Goal: Task Accomplishment & Management: Use online tool/utility

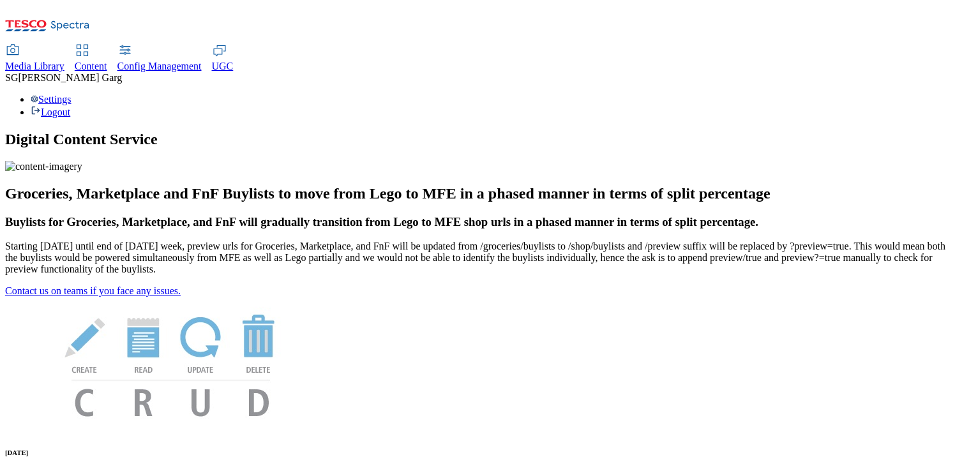
click at [107, 61] on span "Content" at bounding box center [91, 66] width 33 height 11
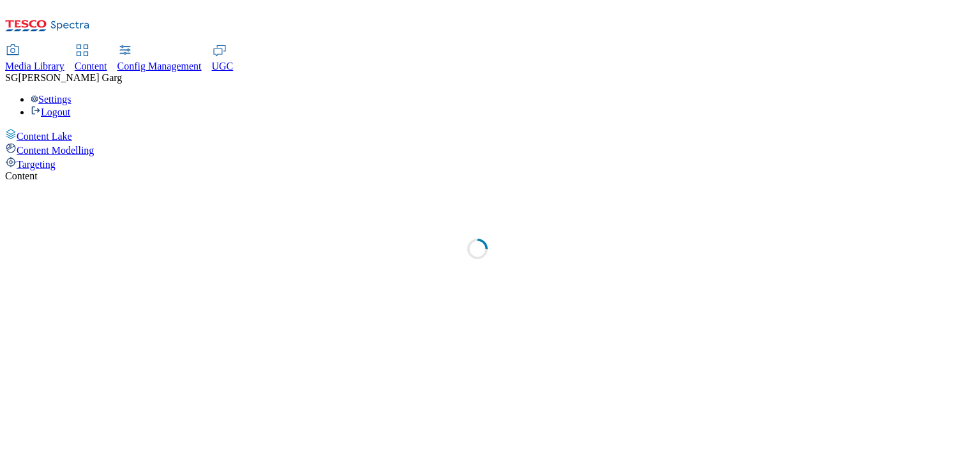
select select "group-comms"
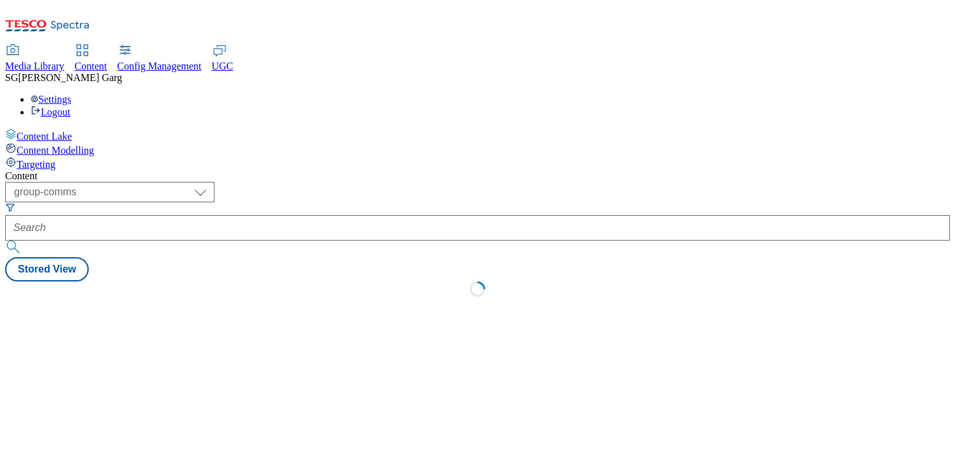
click at [56, 159] on span "Targeting" at bounding box center [36, 164] width 39 height 11
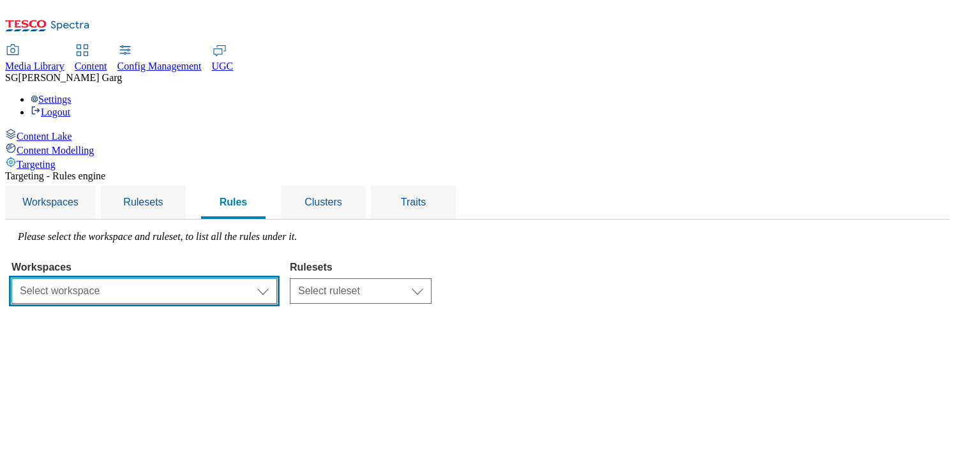
click at [277, 278] on select "Select workspace Test 20_sanity_august test [DATE] Test_Sanity_28th_July Conten…" at bounding box center [144, 291] width 266 height 26
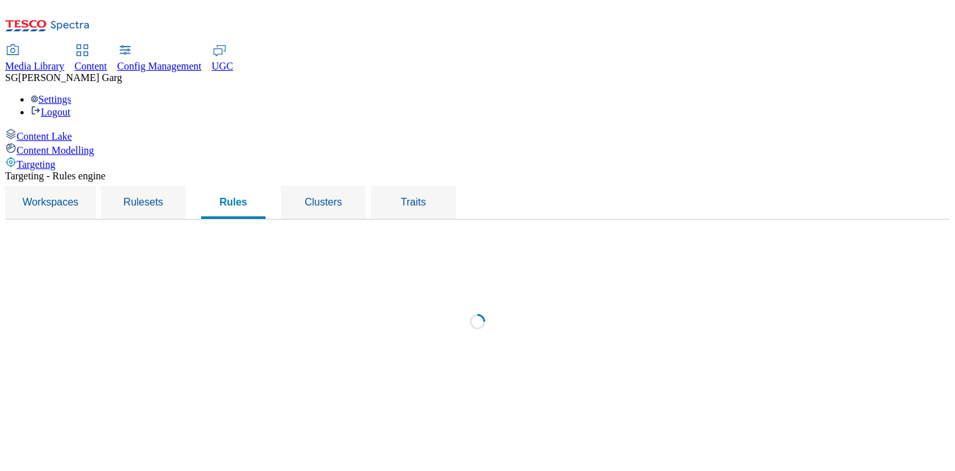
select select "f510054f-adaa-4692-b570-80fa3897127a"
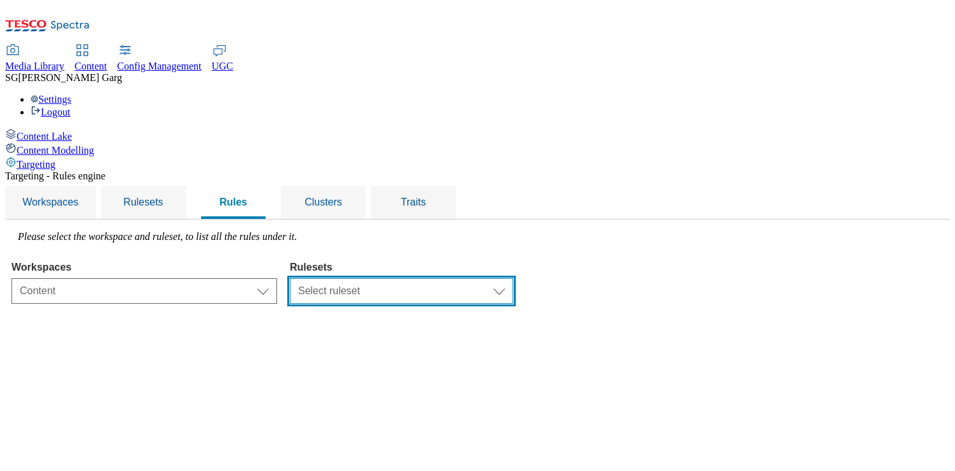
click at [493, 278] on select "Select ruleset CZ TEST HU ROI SK UK clubcard-roi clubcard-website customer-enga…" at bounding box center [401, 291] width 223 height 26
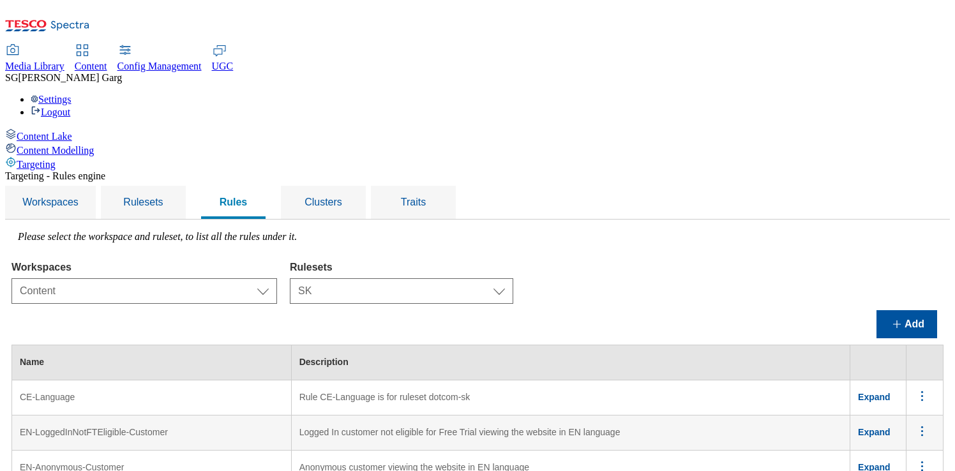
scroll to position [1118, 0]
click at [511, 278] on select "Select ruleset CZ TEST HU ROI SK UK clubcard-roi clubcard-website customer-enga…" at bounding box center [401, 291] width 223 height 26
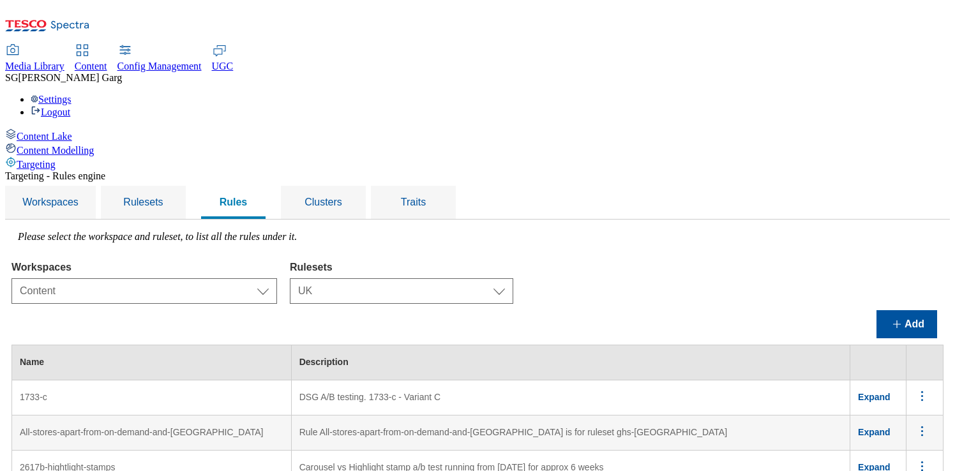
drag, startPoint x: 181, startPoint y: 199, endPoint x: 259, endPoint y: 200, distance: 78.5
copy td "Web - Web & Mweb"
click at [505, 278] on select "Select ruleset CZ TEST HU ROI SK UK clubcard-roi clubcard-website customer-enga…" at bounding box center [401, 291] width 223 height 26
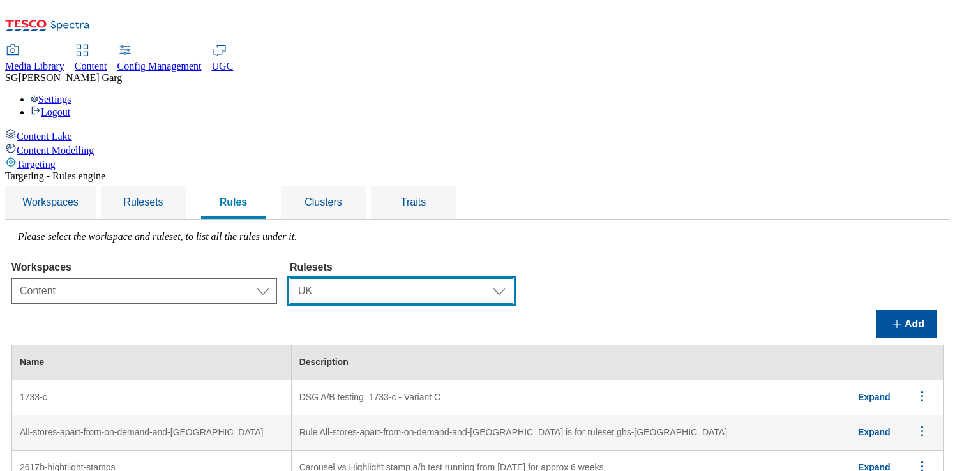
select select "9517e22c-2aac-4b0f-8e90-eaa8ecd1b41e"
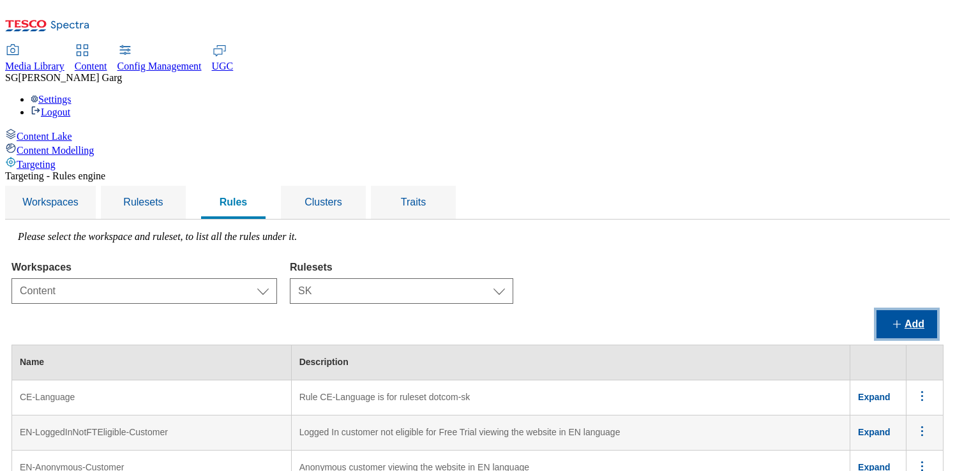
click at [897, 310] on button "Add" at bounding box center [906, 324] width 61 height 28
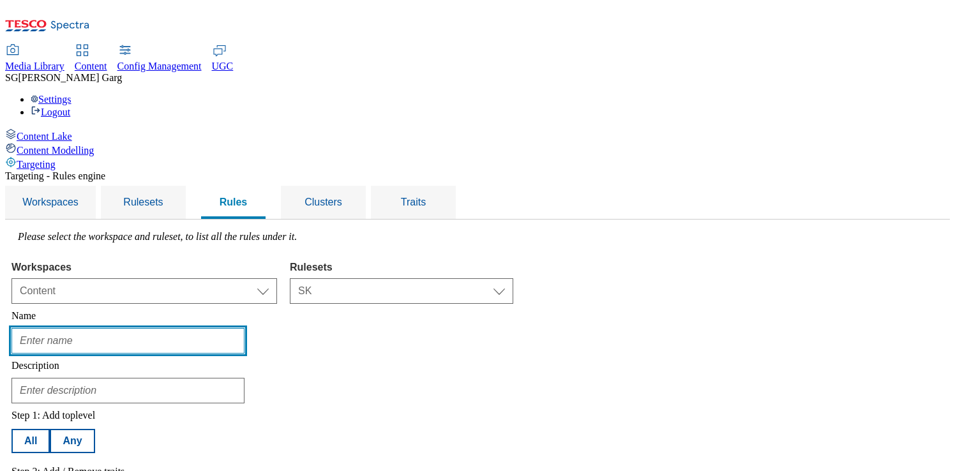
click at [244, 328] on input "text" at bounding box center [127, 341] width 233 height 26
paste input "Web - Web & Mweb"
type input "Web - Web & Mweb"
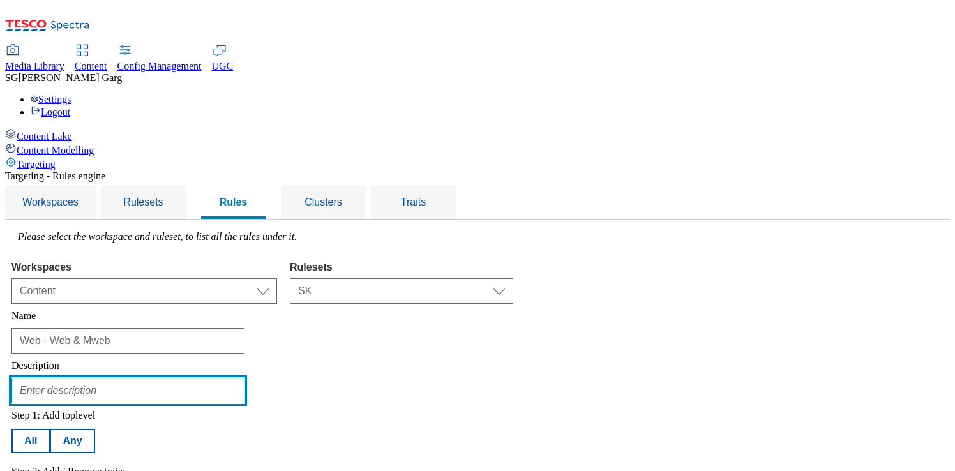
click at [236, 378] on input "text" at bounding box center [127, 391] width 233 height 26
type input "web and mweb only"
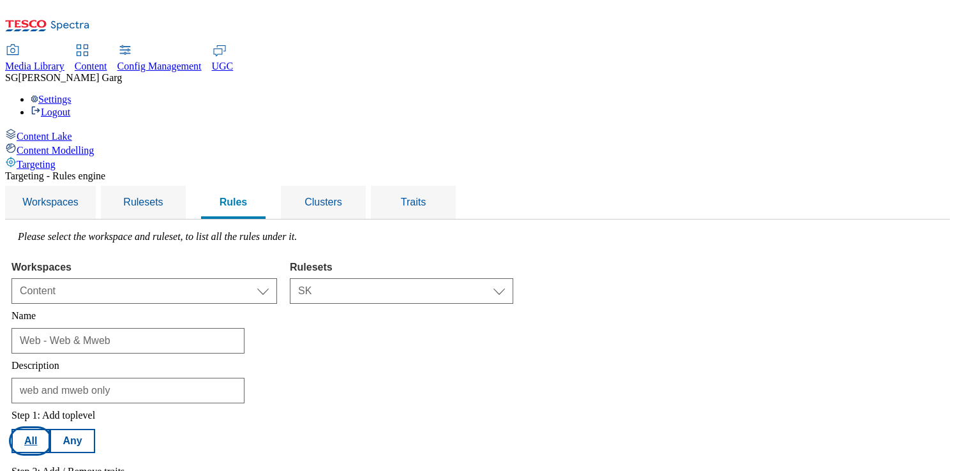
click at [50, 429] on button "All" at bounding box center [30, 441] width 38 height 24
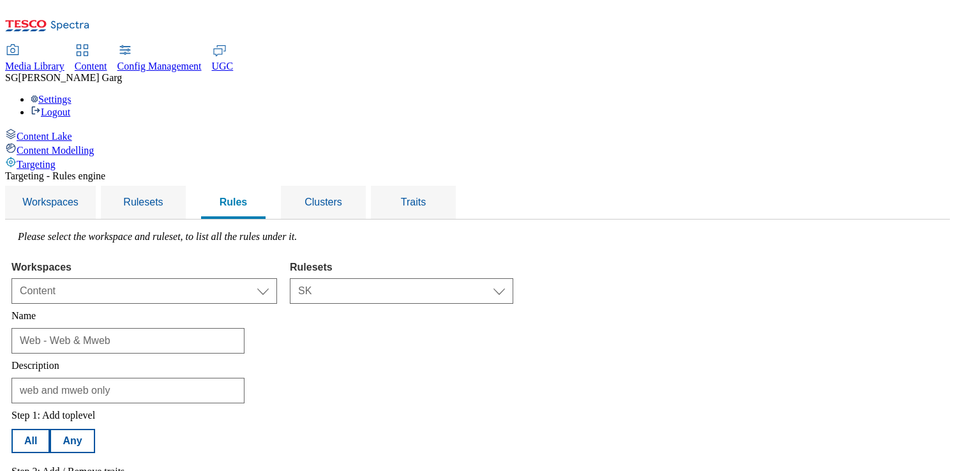
select select "channel"
select select "equals"
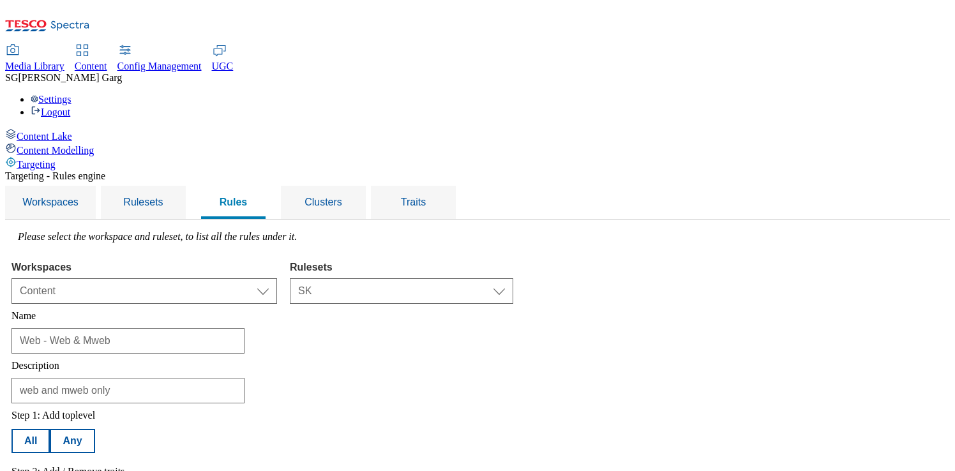
select select "web"
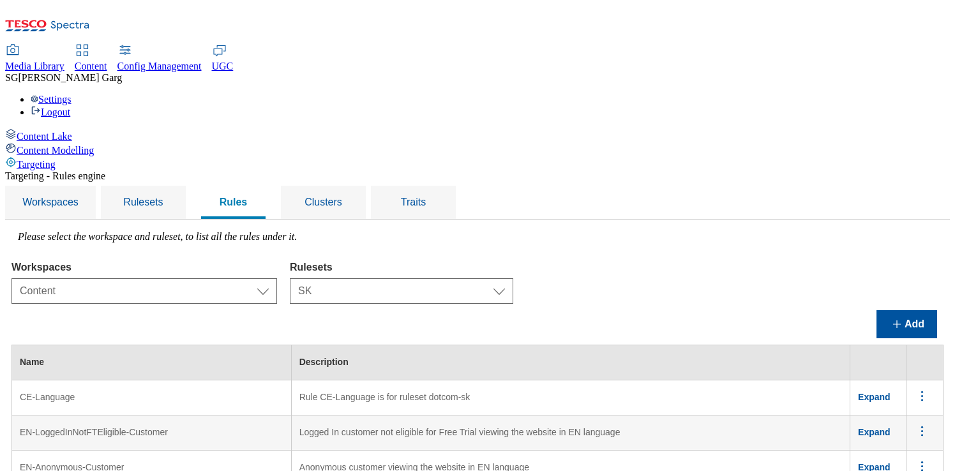
scroll to position [0, 0]
click at [513, 278] on select "Select ruleset CZ TEST HU ROI SK UK clubcard-roi clubcard-website customer-enga…" at bounding box center [401, 291] width 223 height 26
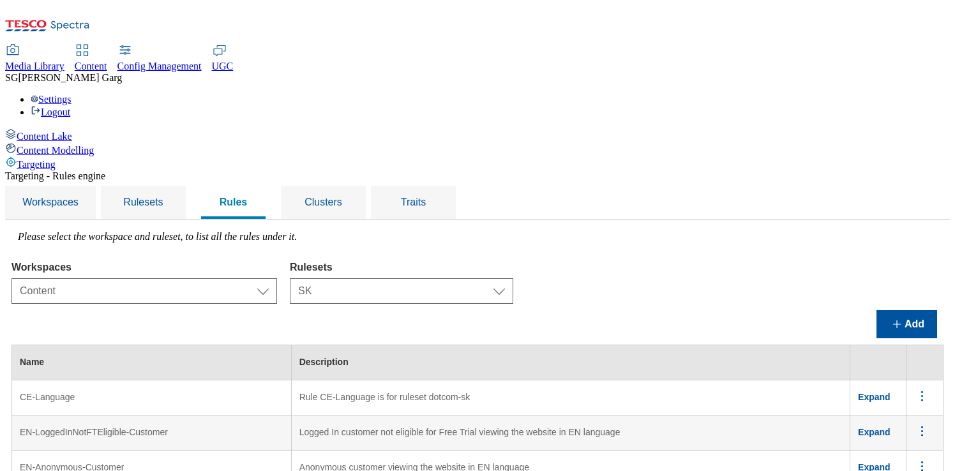
drag, startPoint x: 181, startPoint y: 165, endPoint x: 276, endPoint y: 165, distance: 95.8
copy td "Web - Web & Mweb"
click at [507, 278] on select "Select ruleset CZ TEST HU ROI SK UK clubcard-roi clubcard-website customer-enga…" at bounding box center [401, 291] width 223 height 26
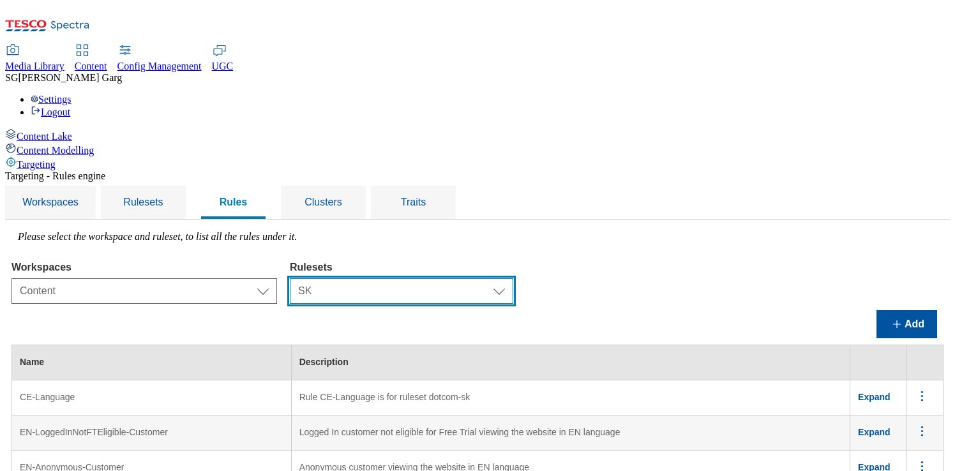
select select "e8c01317-fe0b-4275-b81d-948e095f9970"
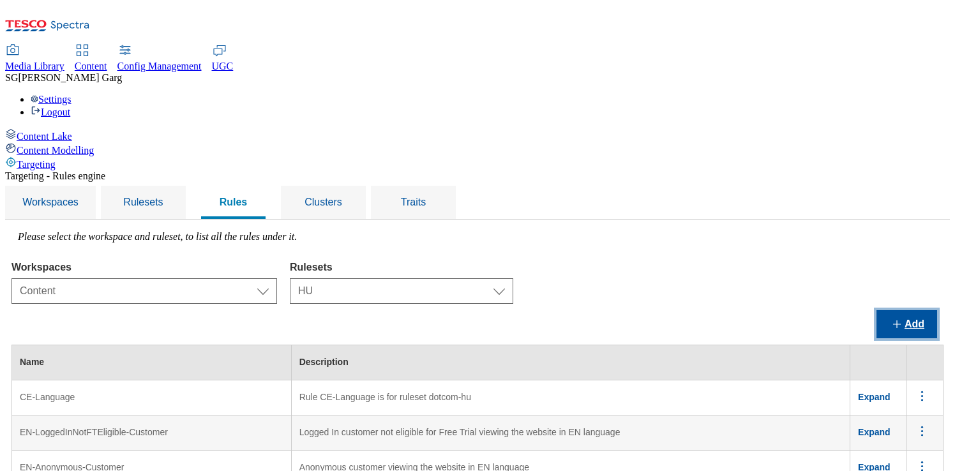
click at [892, 310] on button "Add" at bounding box center [906, 324] width 61 height 28
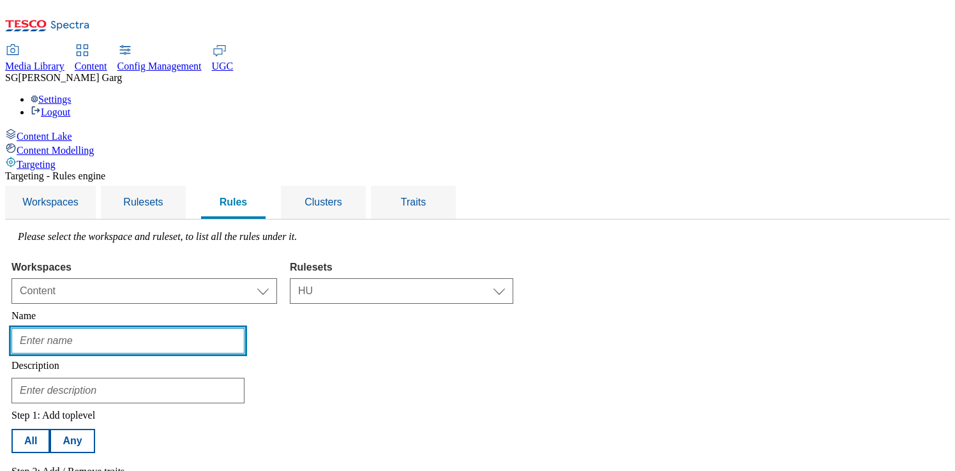
click at [244, 328] on input "text" at bounding box center [127, 341] width 233 height 26
paste input "Web - Web & Mweb"
type input "Web - Web & Mweb"
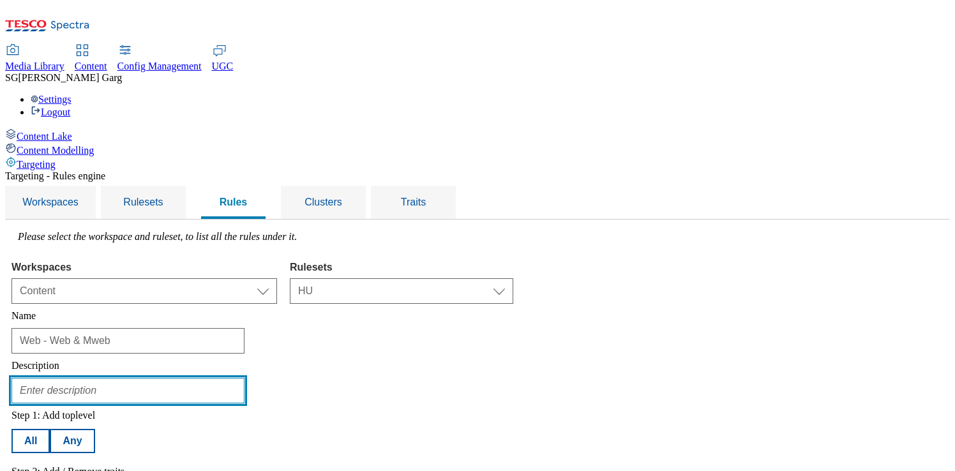
click at [244, 378] on input "text" at bounding box center [127, 391] width 233 height 26
type input "web and mweb only"
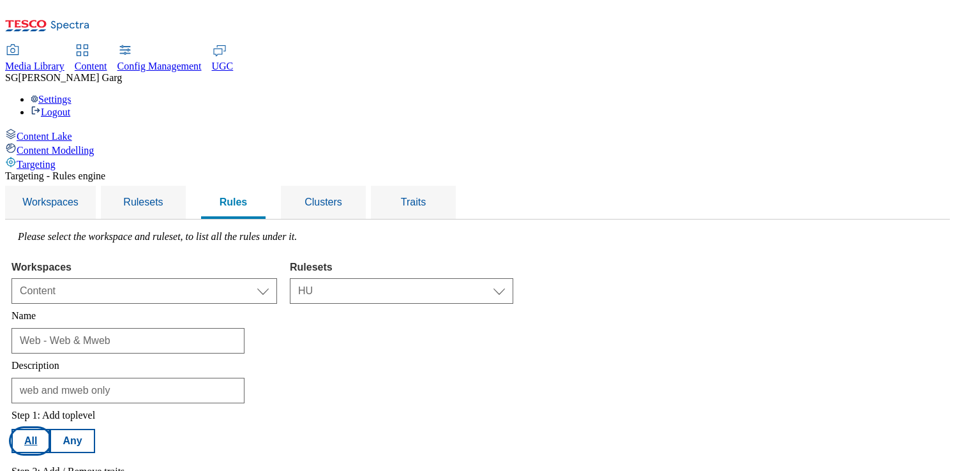
click at [50, 429] on button "All" at bounding box center [30, 441] width 38 height 24
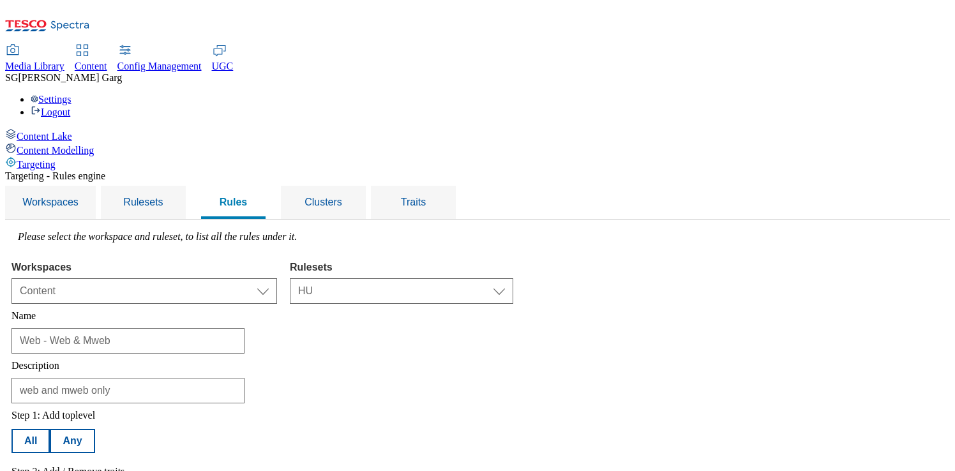
select select "channel"
select select "equals"
select select "web"
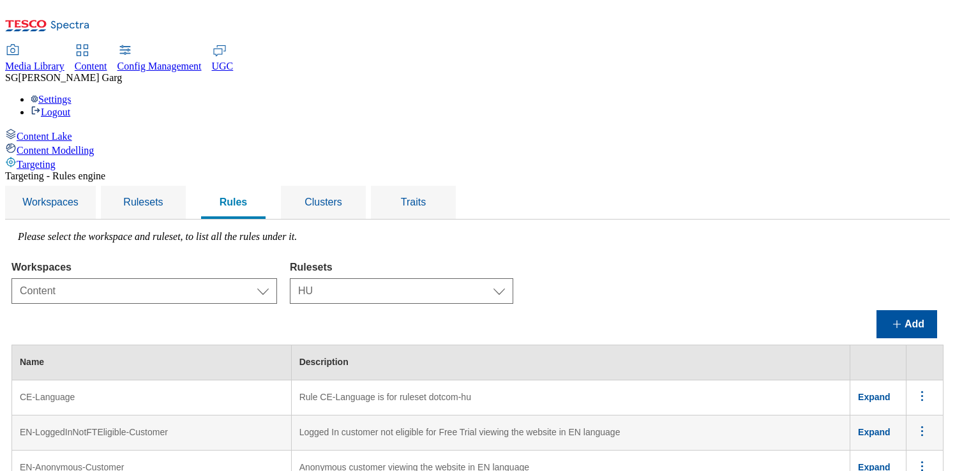
scroll to position [0, 0]
click at [488, 278] on select "Select ruleset CZ TEST HU ROI SK UK clubcard-roi clubcard-website customer-enga…" at bounding box center [401, 291] width 223 height 26
select select "5113db17-1b35-4e50-beac-5f3c7afeb8da"
click at [901, 310] on button "Add" at bounding box center [906, 324] width 61 height 28
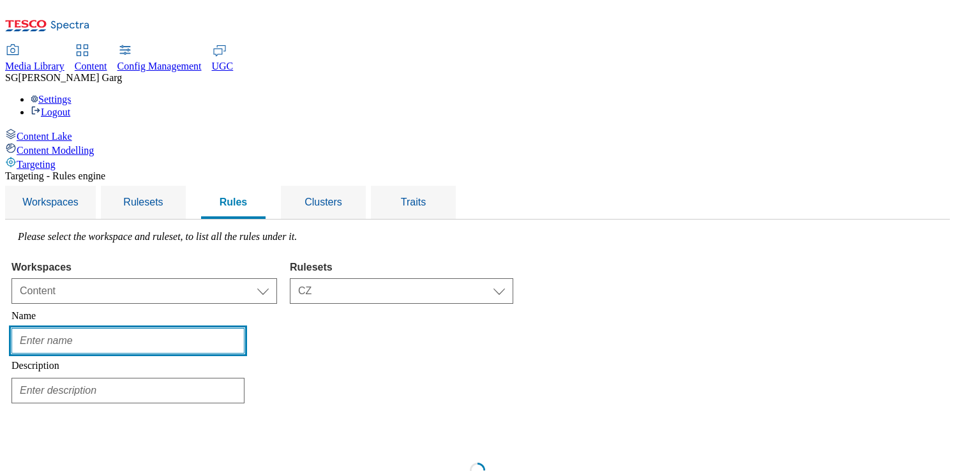
click at [244, 328] on input "text" at bounding box center [127, 341] width 233 height 26
paste input "Web - Web & Mweb"
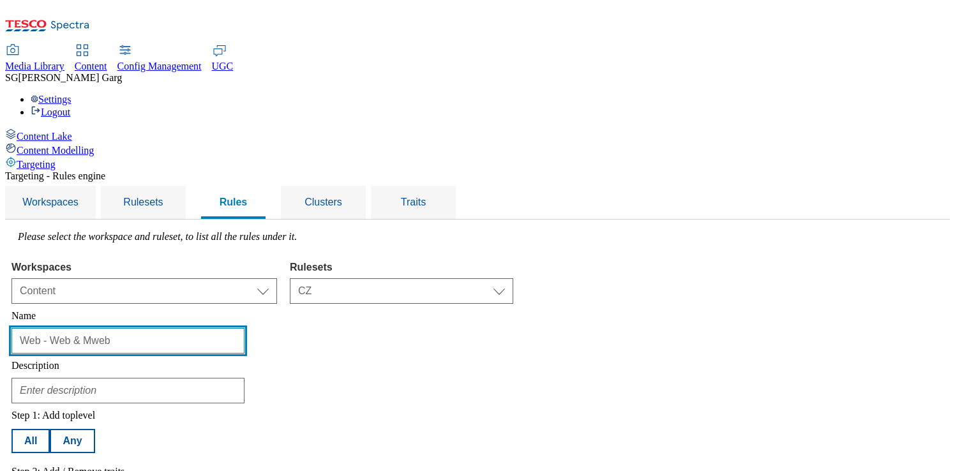
type input "Web - Web & Mweb"
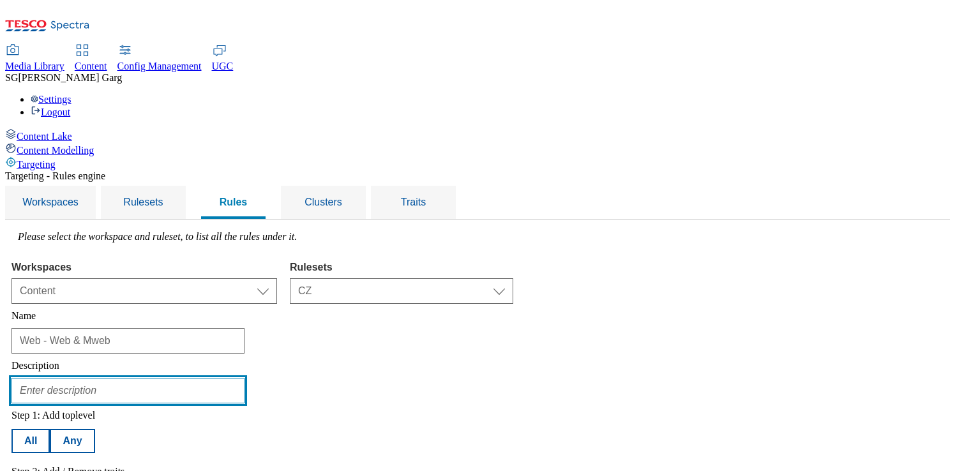
click at [237, 378] on input "text" at bounding box center [127, 391] width 233 height 26
paste input "Web - Web & Mweb"
type input "Web - Web & Mweb"
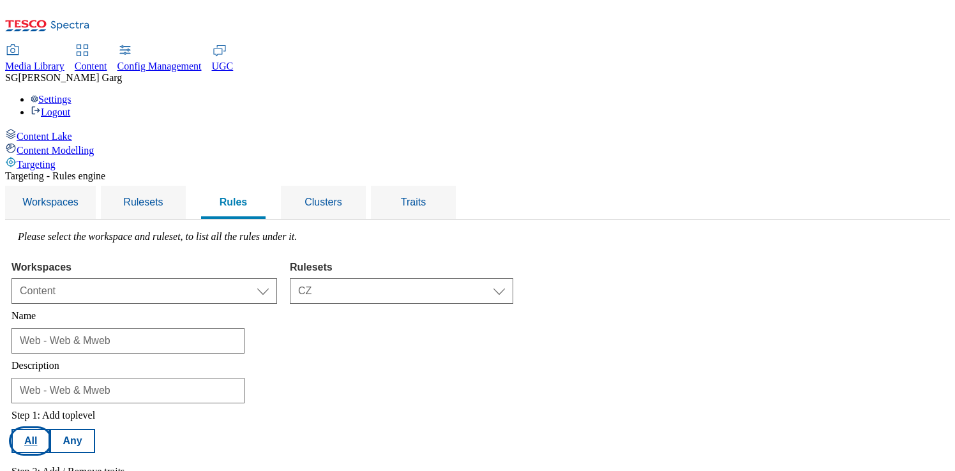
click at [50, 429] on button "All" at bounding box center [30, 441] width 38 height 24
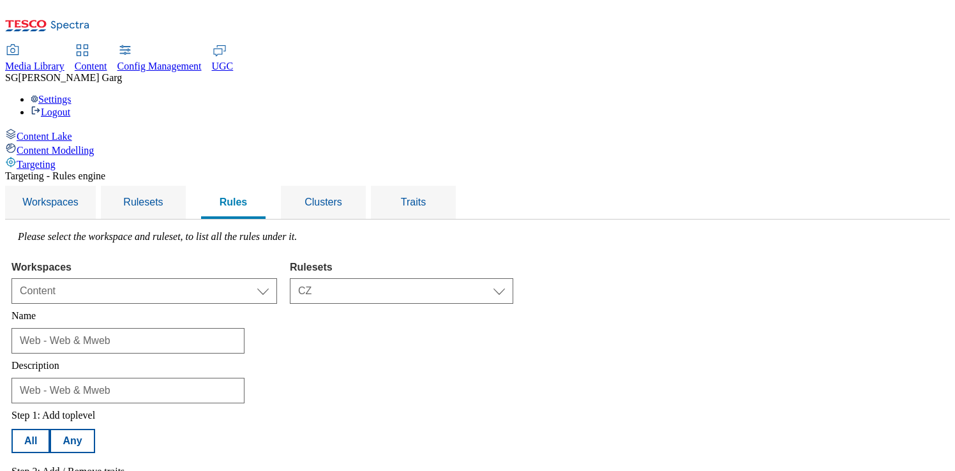
select select "channel"
select select "equals"
select select "web"
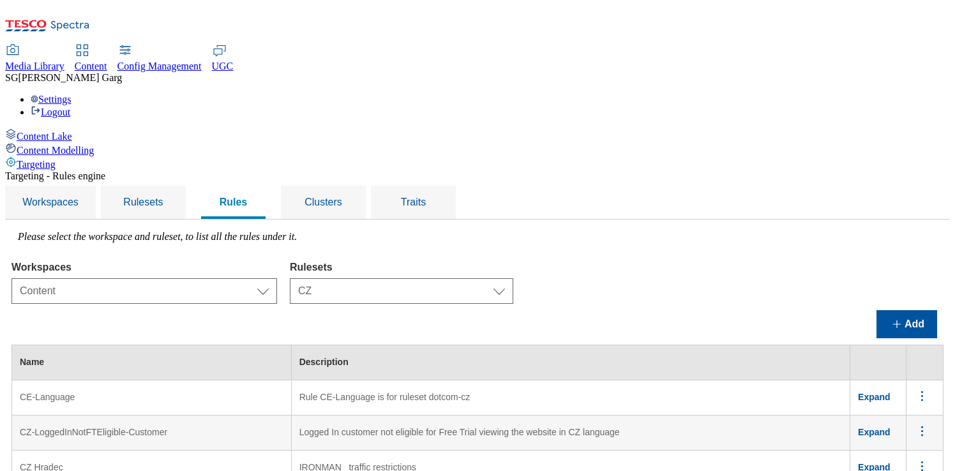
scroll to position [0, 0]
click at [472, 278] on select "Select ruleset CZ TEST HU ROI SK UK clubcard-roi clubcard-website customer-enga…" at bounding box center [401, 291] width 223 height 26
select select "e2fc2791-e495-43be-be06-3e254f21d69a"
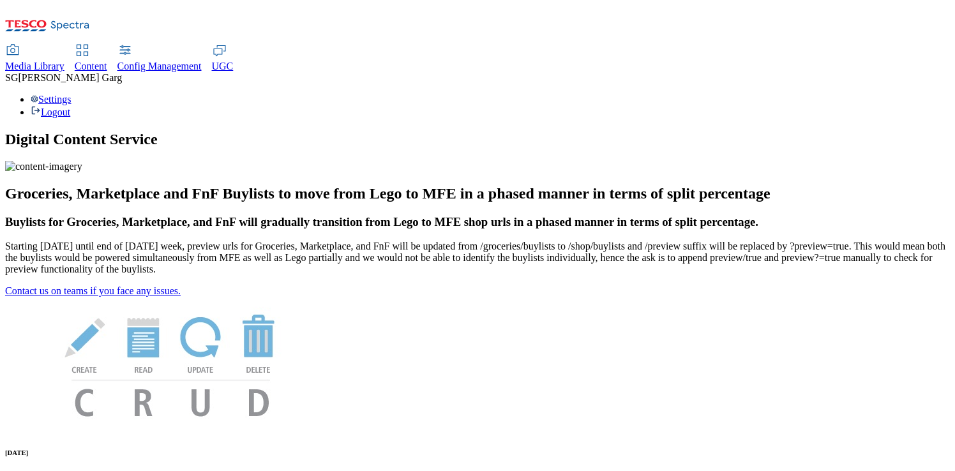
click at [107, 61] on span "Content" at bounding box center [91, 66] width 33 height 11
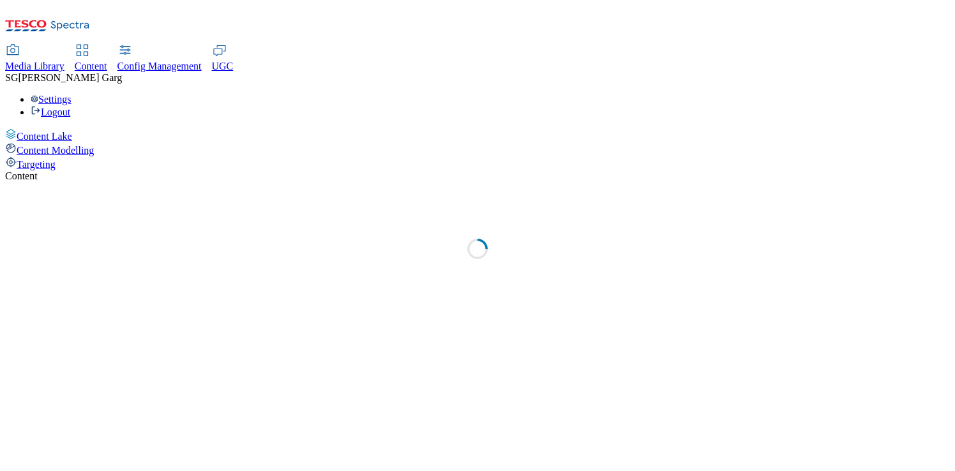
select select "group-comms"
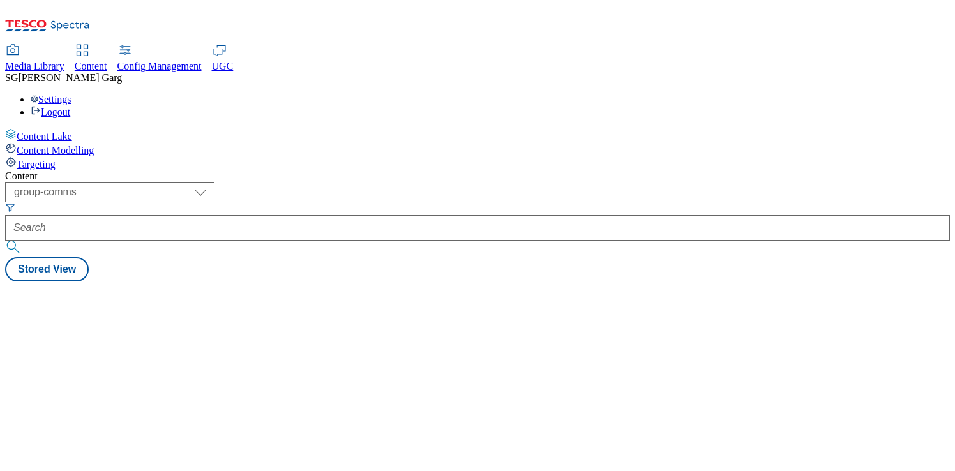
click at [87, 156] on div "Targeting" at bounding box center [477, 163] width 945 height 14
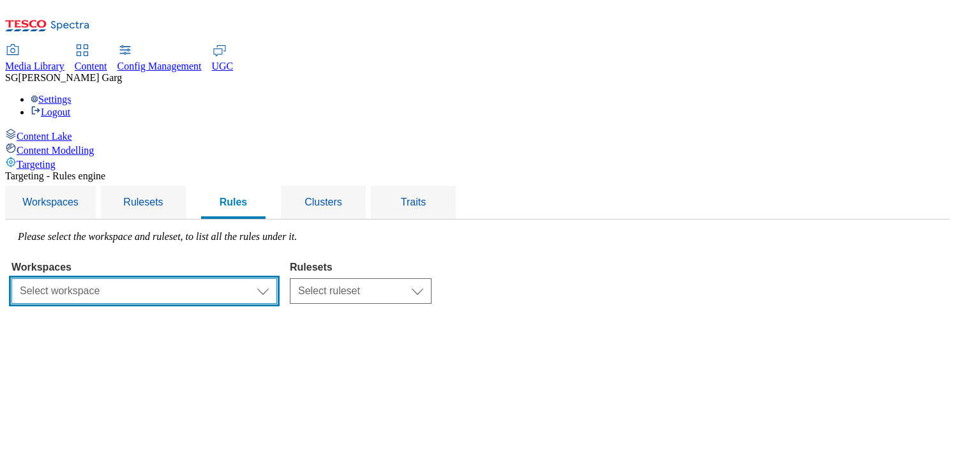
click at [276, 278] on select "Select workspace Test 20_sanity_august test [DATE] Test_Sanity_28th_July Conten…" at bounding box center [144, 291] width 266 height 26
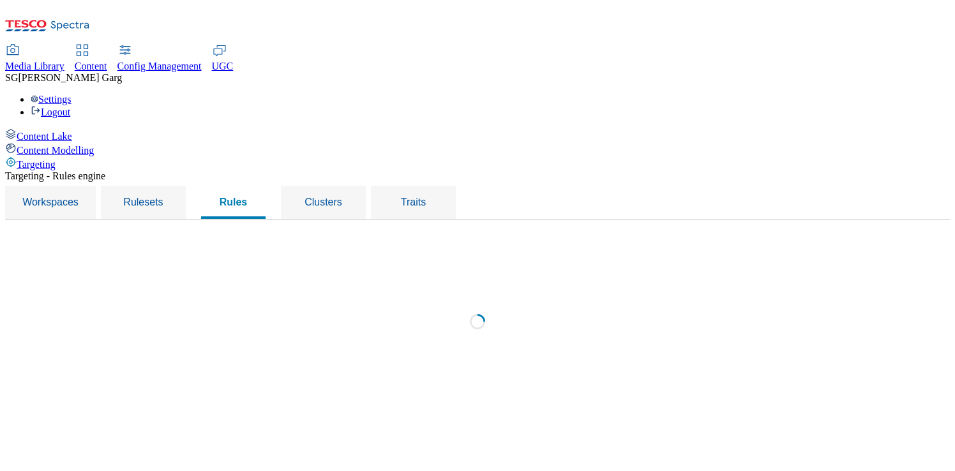
select select "f510054f-adaa-4692-b570-80fa3897127a"
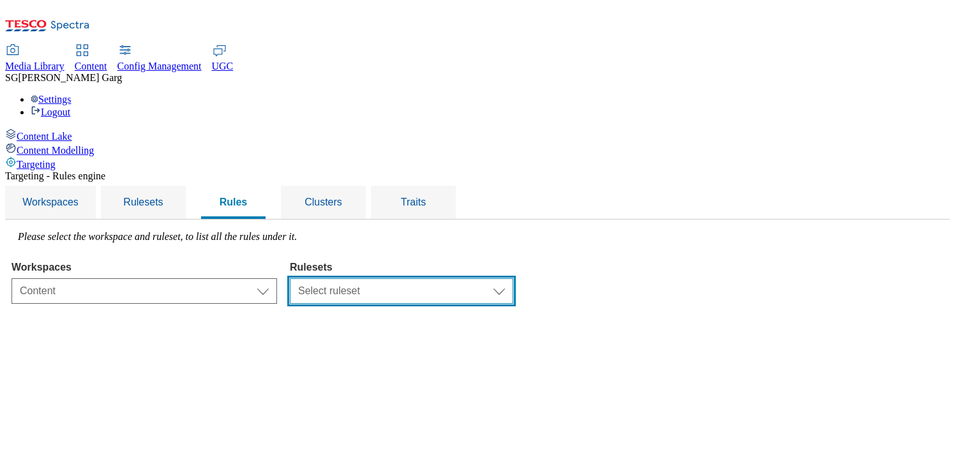
click at [508, 278] on select "Select ruleset CZ TEST HU ROI SK UK clubcard-roi clubcard-website customer-enga…" at bounding box center [401, 291] width 223 height 26
click at [486, 278] on select "Select ruleset CZ TEST HU ROI SK UK clubcard-roi clubcard-website customer-enga…" at bounding box center [401, 291] width 223 height 26
select select "9517e22c-2aac-4b0f-8e90-eaa8ecd1b41e"
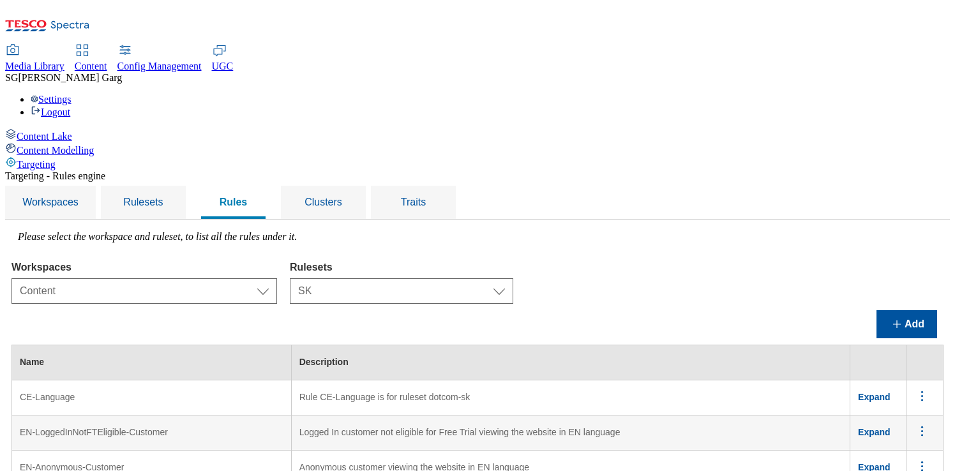
scroll to position [1154, 0]
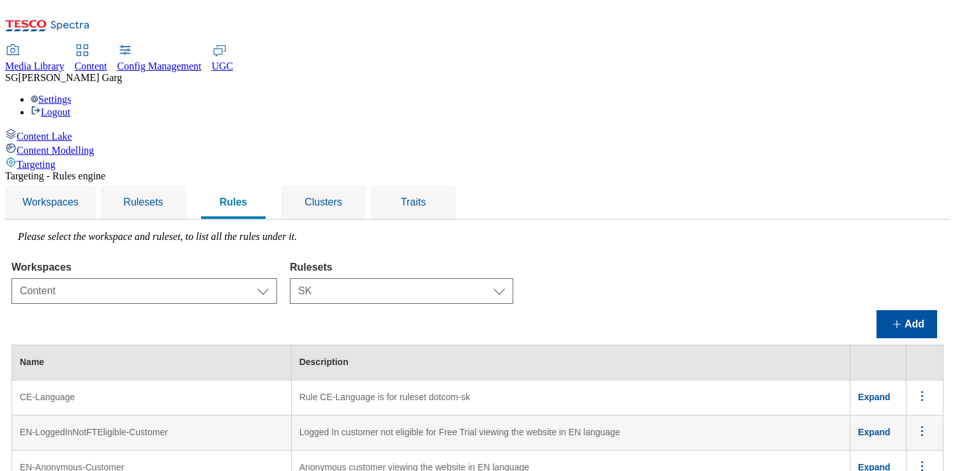
scroll to position [948, 0]
click at [342, 197] on span "Clusters" at bounding box center [323, 202] width 38 height 11
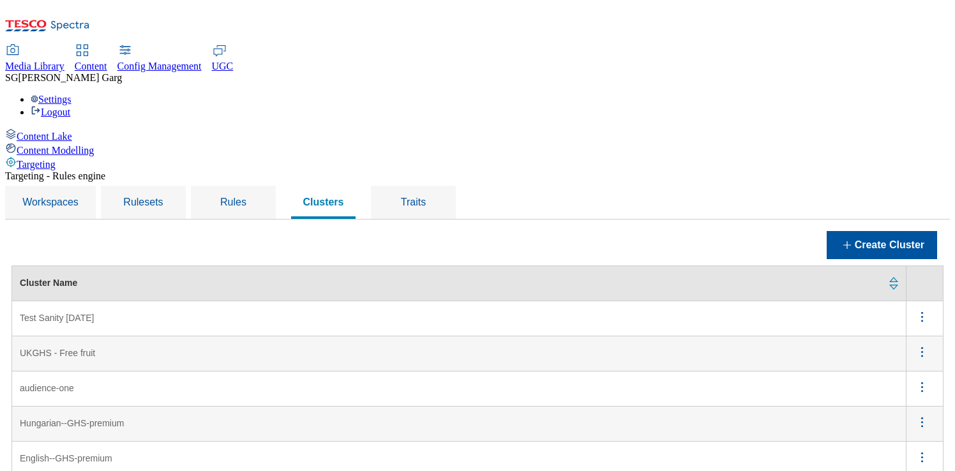
scroll to position [492, 0]
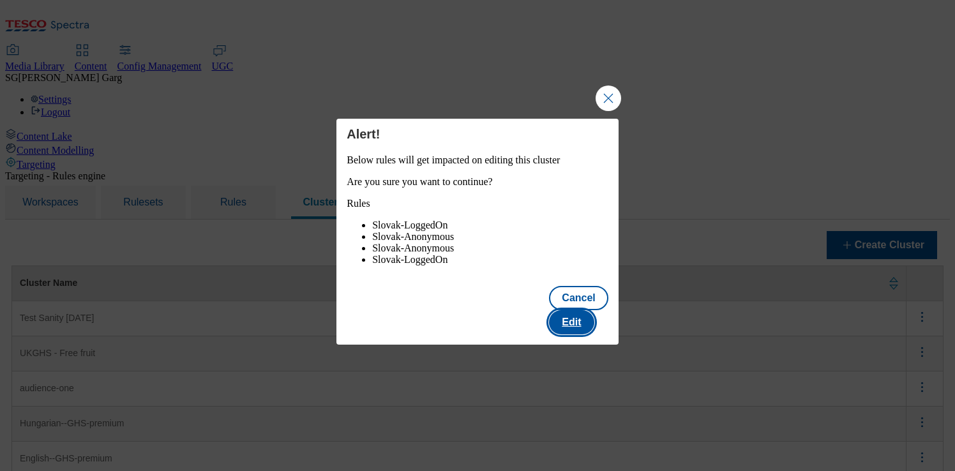
click at [586, 319] on button "Edit" at bounding box center [571, 322] width 45 height 24
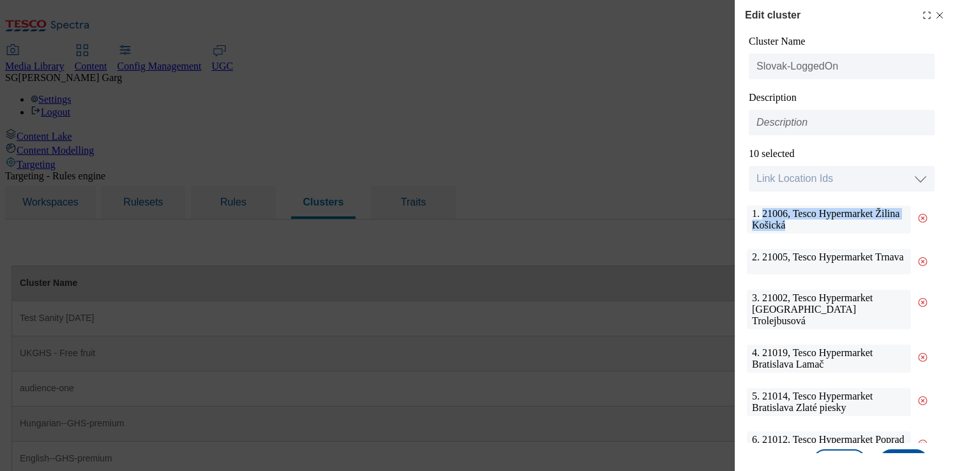
drag, startPoint x: 815, startPoint y: 227, endPoint x: 762, endPoint y: 216, distance: 54.1
click at [762, 216] on div "1. 21006, Tesco Hypermarket Žilina Košická" at bounding box center [829, 220] width 164 height 28
copy div "21006, Tesco Hypermarket Žilina Košická"
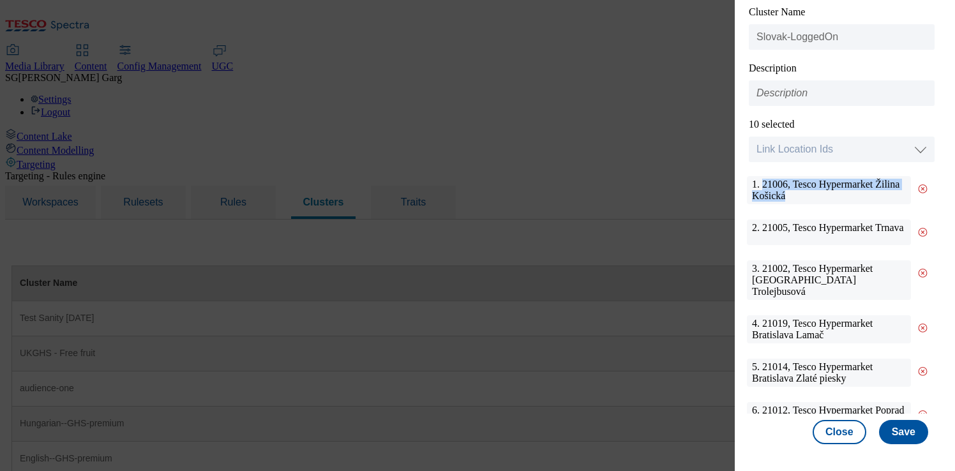
scroll to position [30, 0]
click at [843, 441] on button "Close" at bounding box center [840, 432] width 54 height 24
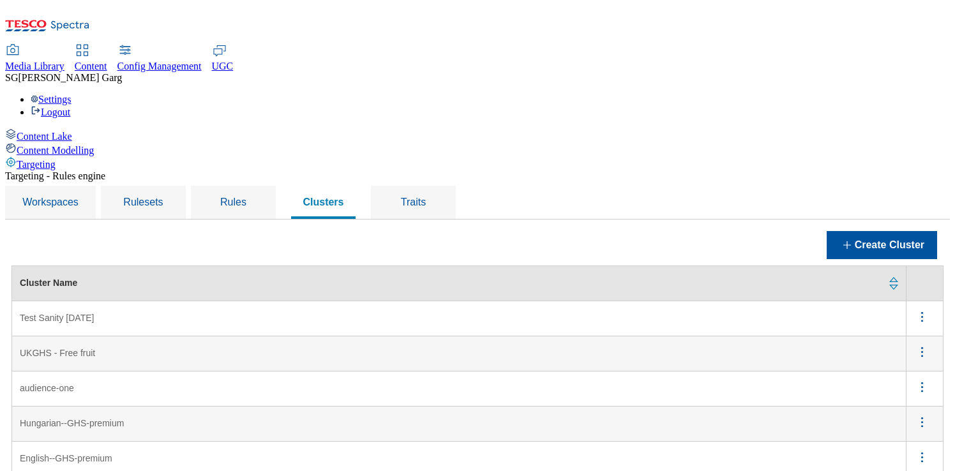
scroll to position [0, 0]
click at [260, 186] on div "Rules" at bounding box center [233, 202] width 54 height 33
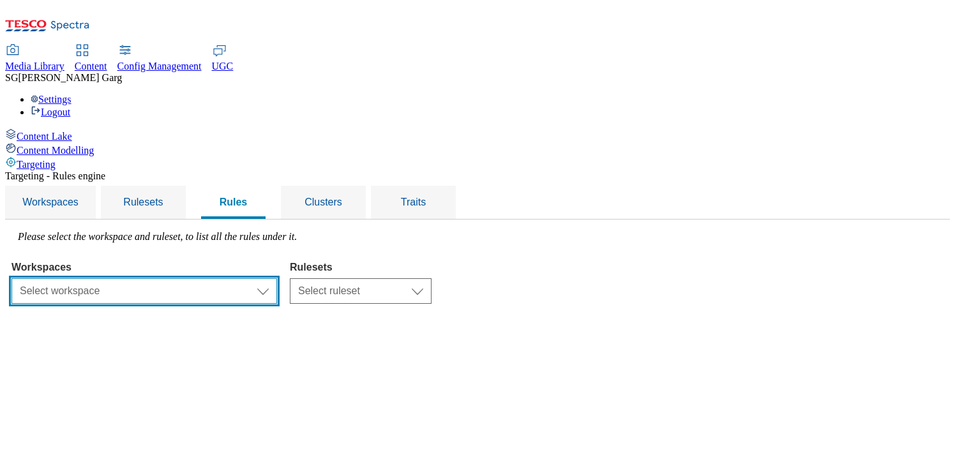
click at [277, 278] on select "Select workspace Test 20_sanity_august test [DATE] Test_Sanity_28th_July Conten…" at bounding box center [144, 291] width 266 height 26
select select "f510054f-adaa-4692-b570-80fa3897127a"
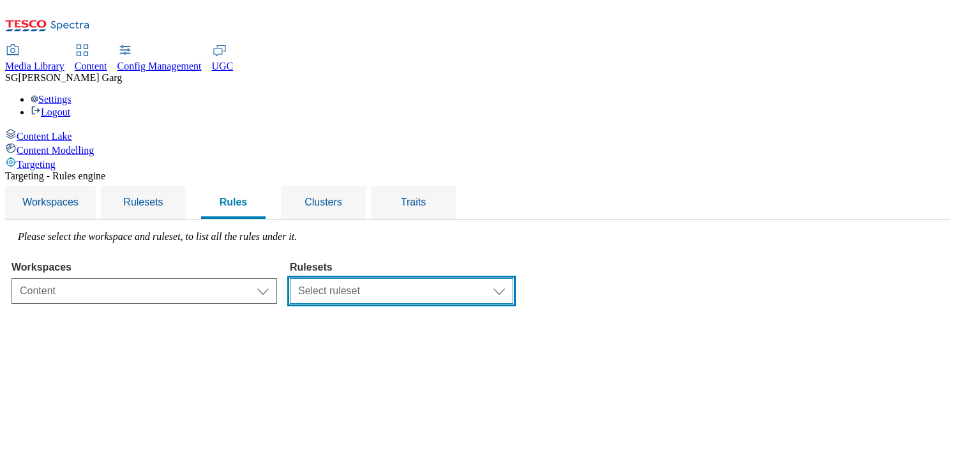
click at [494, 278] on select "Select ruleset CZ TEST HU ROI SK UK clubcard-roi clubcard-website customer-enga…" at bounding box center [401, 291] width 223 height 26
select select "9517e22c-2aac-4b0f-8e90-eaa8ecd1b41e"
